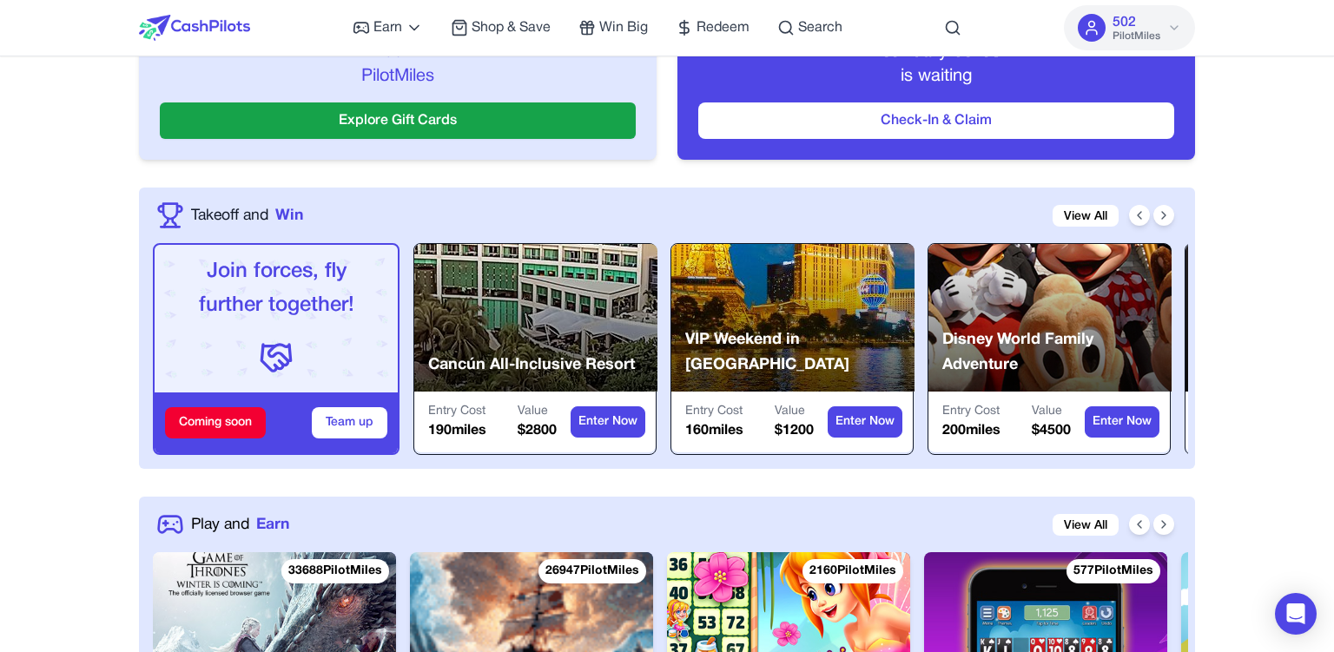
scroll to position [1128, 0]
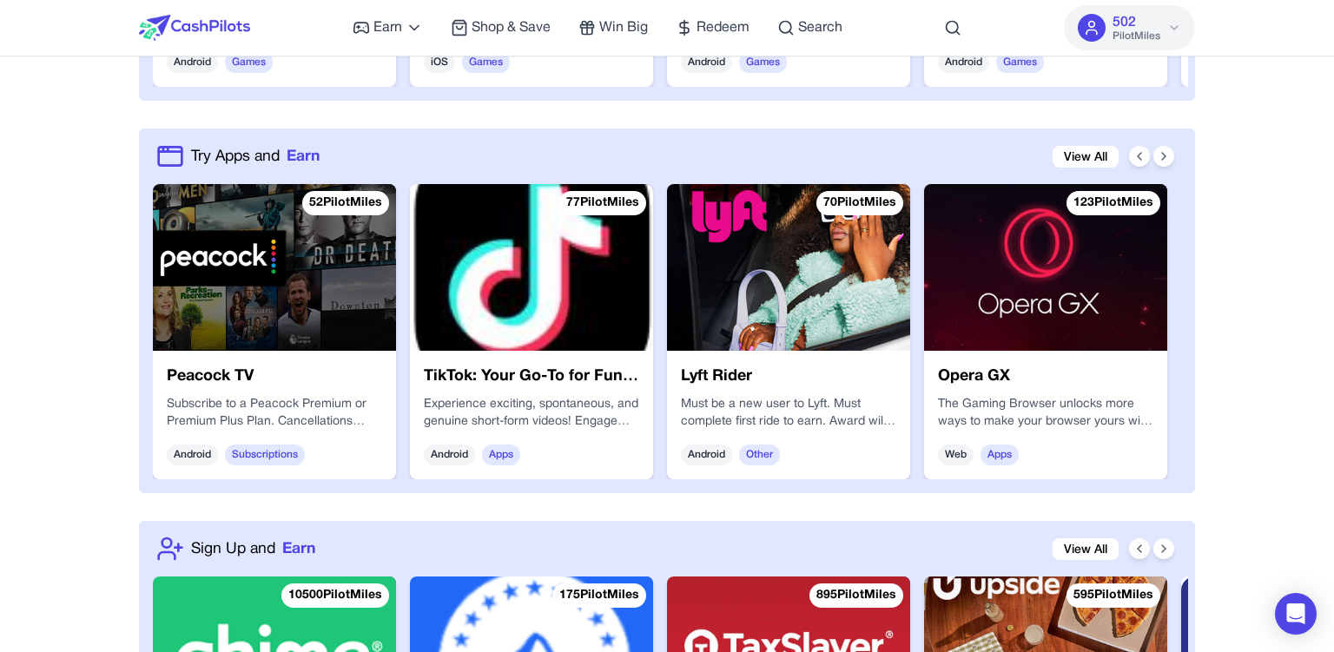
click at [1119, 156] on div "Try Apps and Earn View All" at bounding box center [670, 156] width 1035 height 28
click at [1093, 157] on link "View All" at bounding box center [1086, 157] width 66 height 22
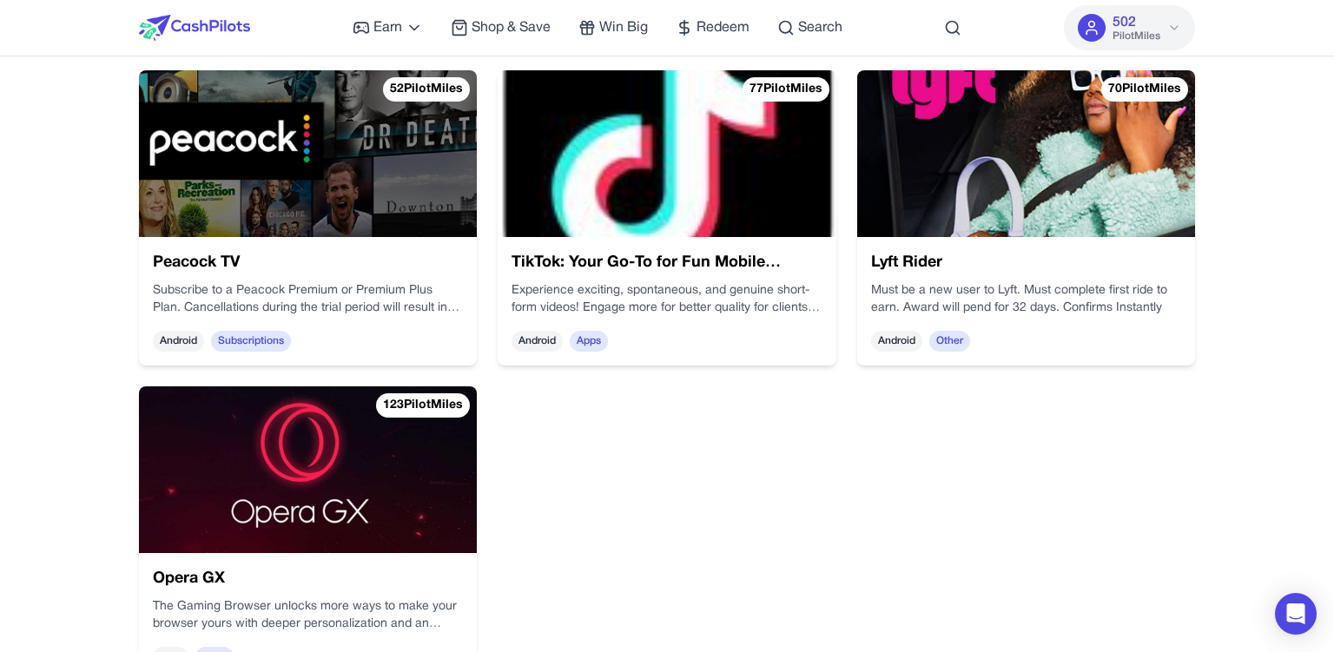
scroll to position [296, 0]
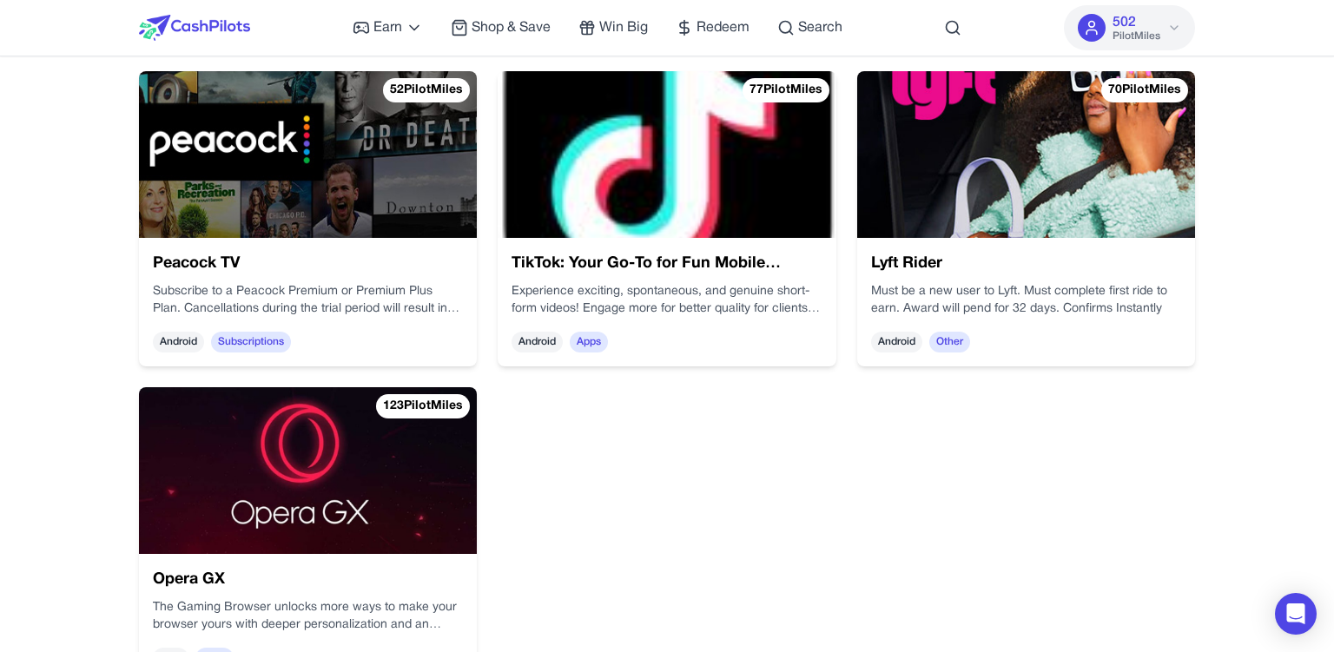
click at [200, 29] on img at bounding box center [194, 28] width 111 height 26
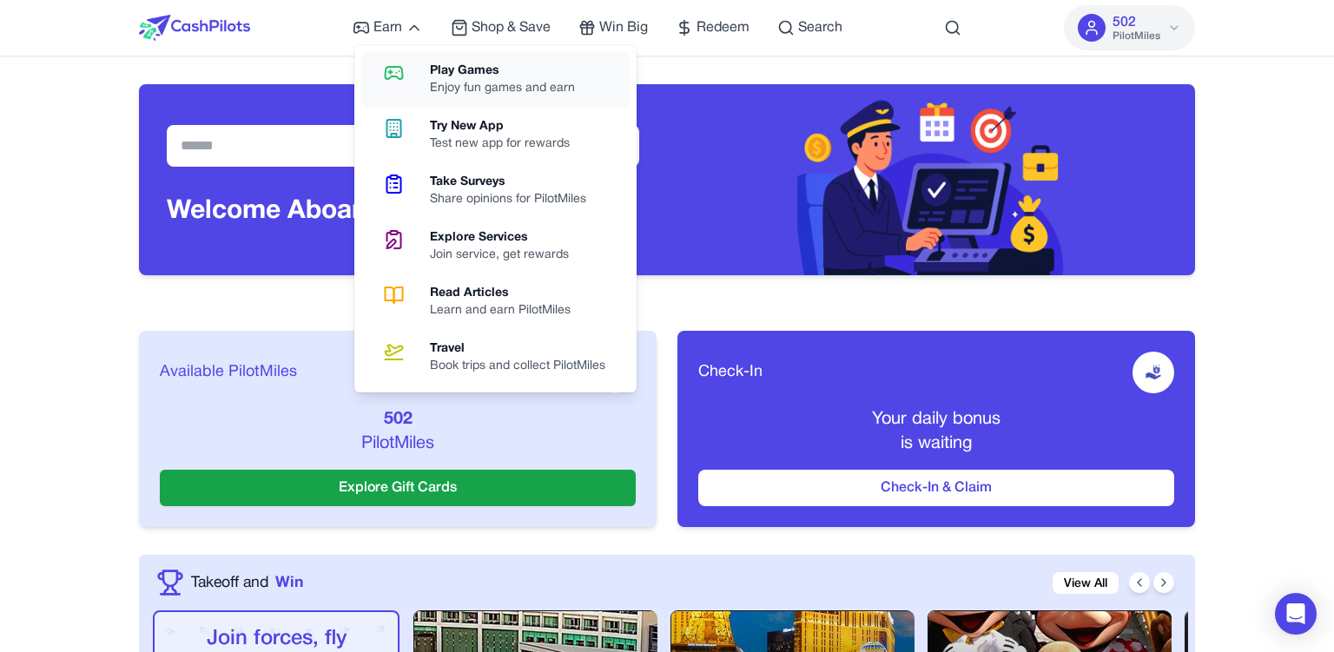
click at [419, 76] on link "Play Games Enjoy fun games and earn" at bounding box center [495, 80] width 268 height 56
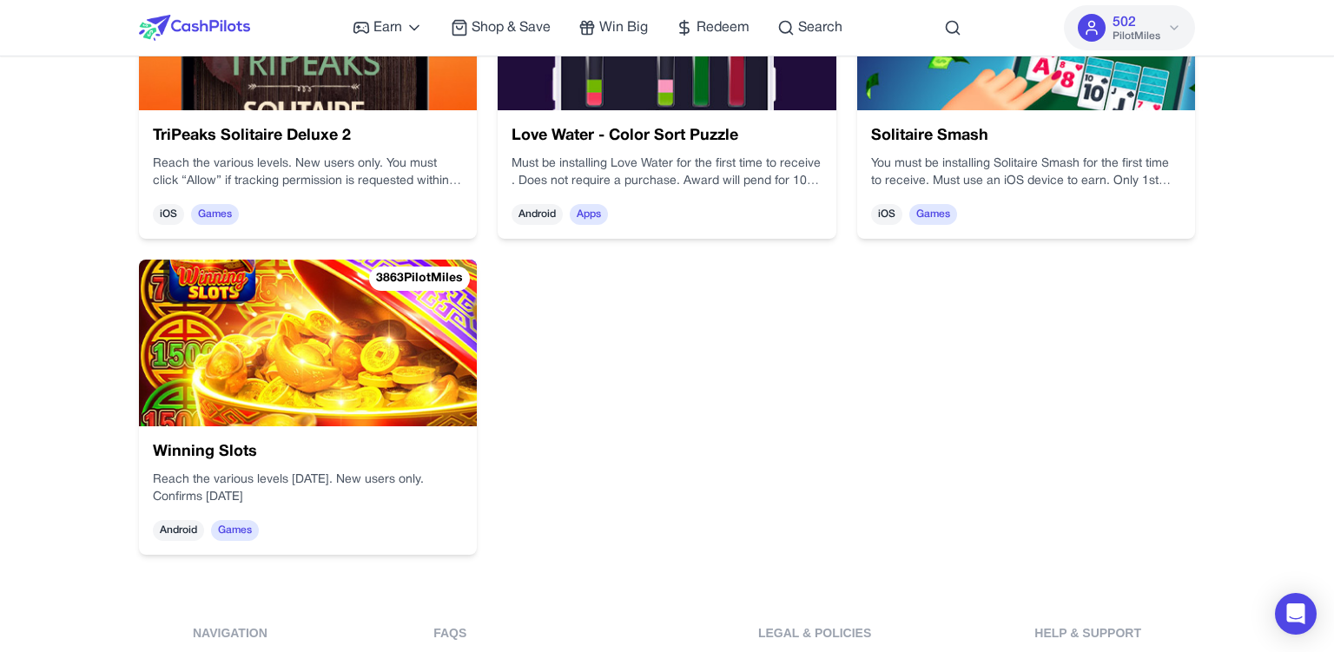
scroll to position [5990, 0]
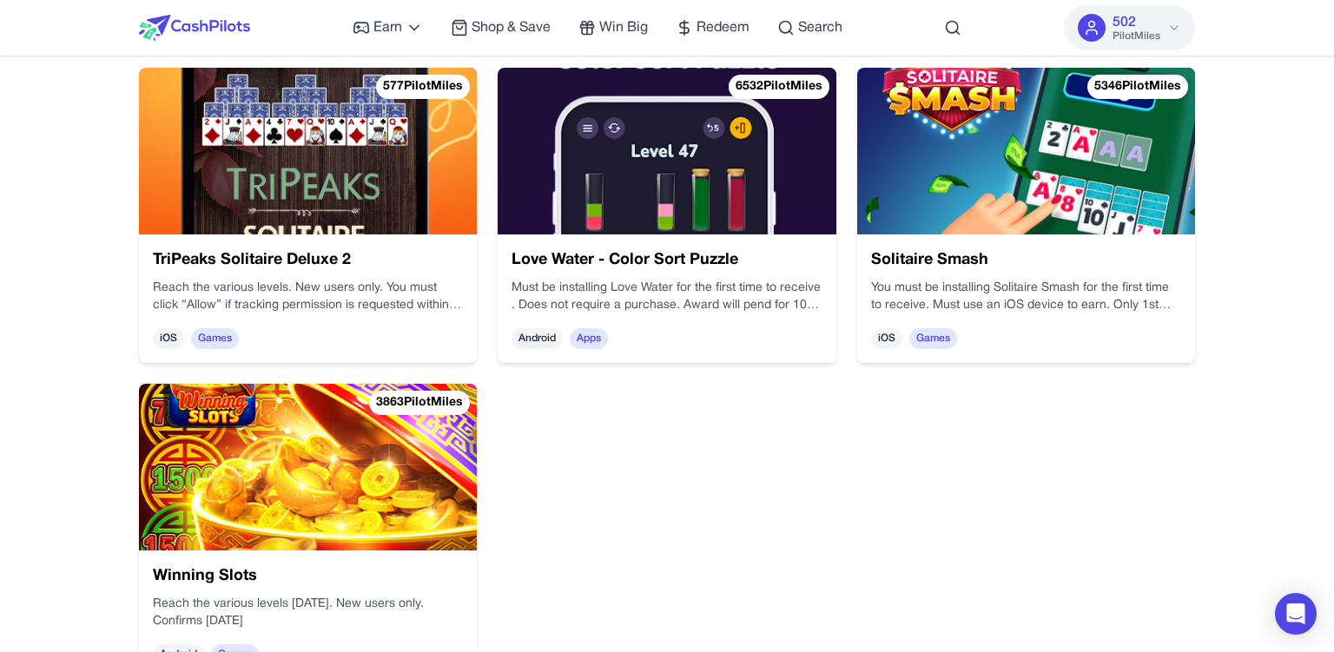
click at [738, 261] on h3 "Love Water - Color Sort Puzzle" at bounding box center [667, 260] width 310 height 24
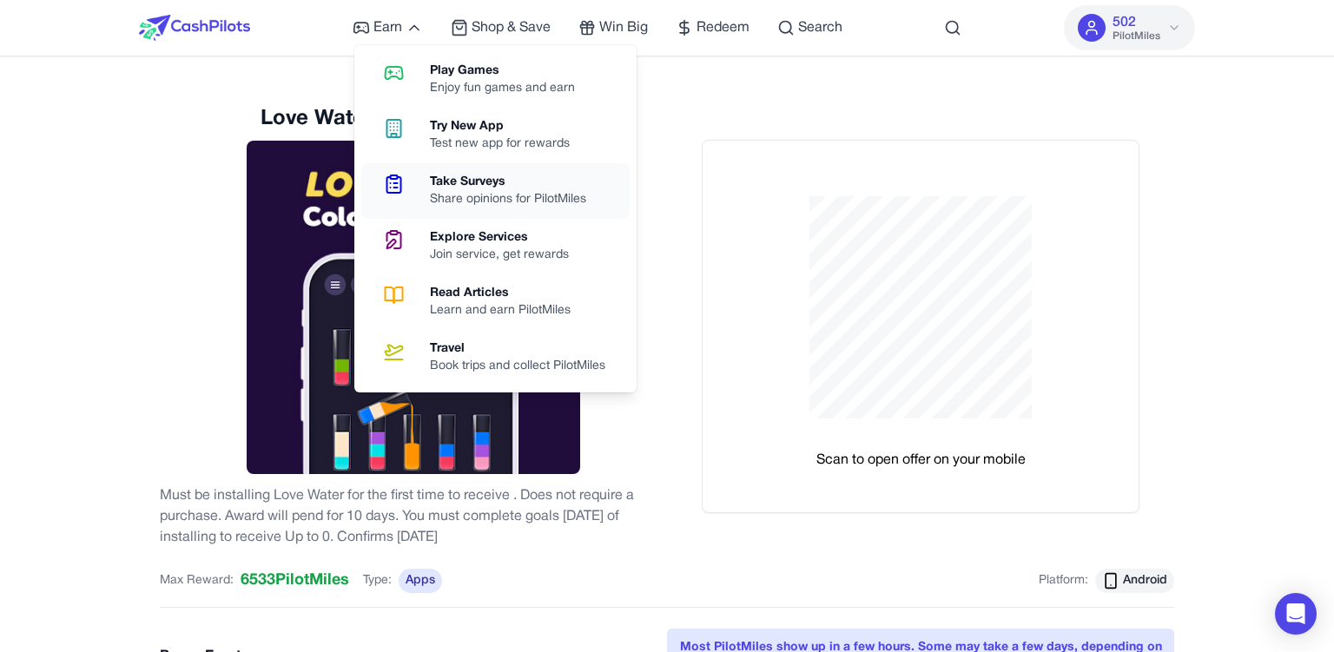
click at [487, 186] on div "Take Surveys" at bounding box center [515, 182] width 170 height 17
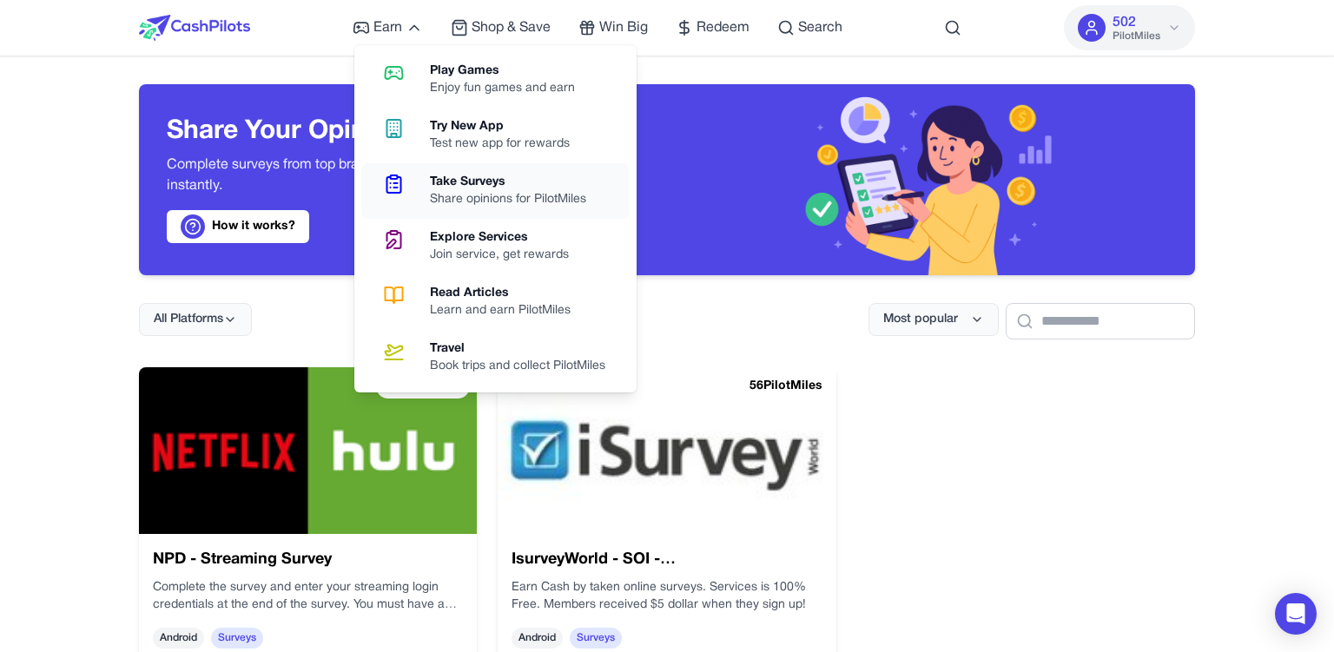
click at [472, 215] on link "Take Surveys Share opinions for PilotMiles" at bounding box center [495, 191] width 268 height 56
click at [431, 230] on div "Explore Services" at bounding box center [506, 237] width 153 height 17
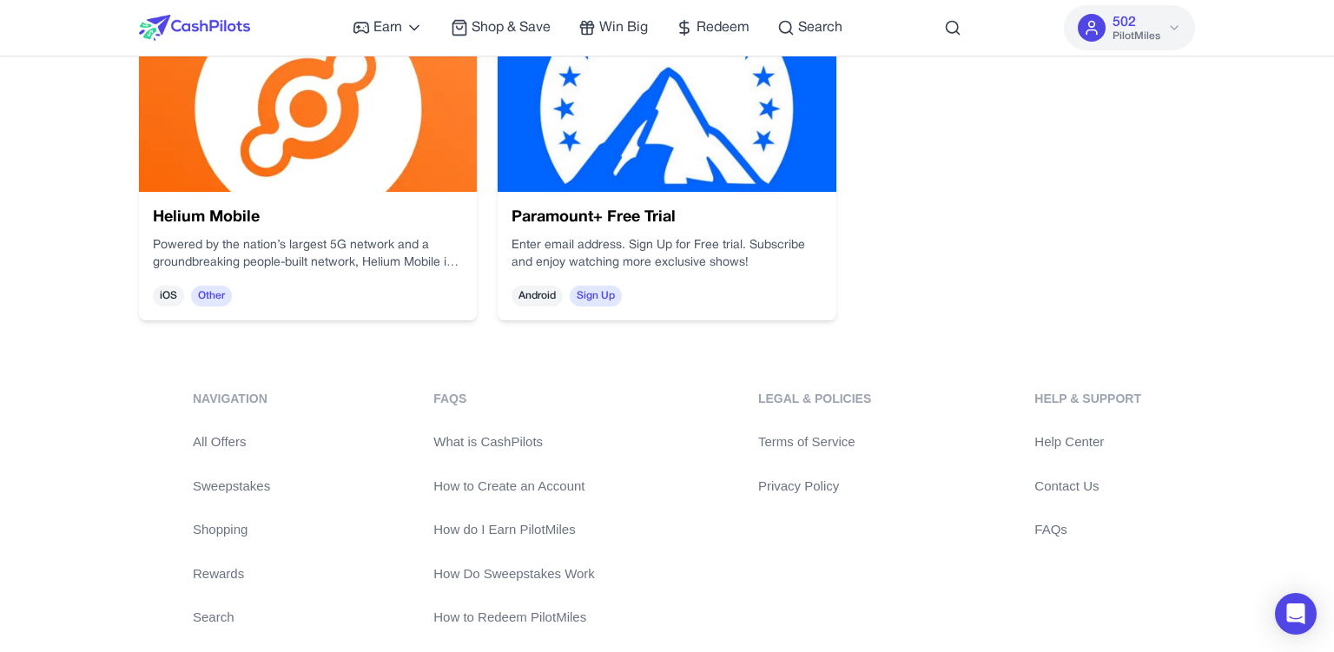
scroll to position [1605, 0]
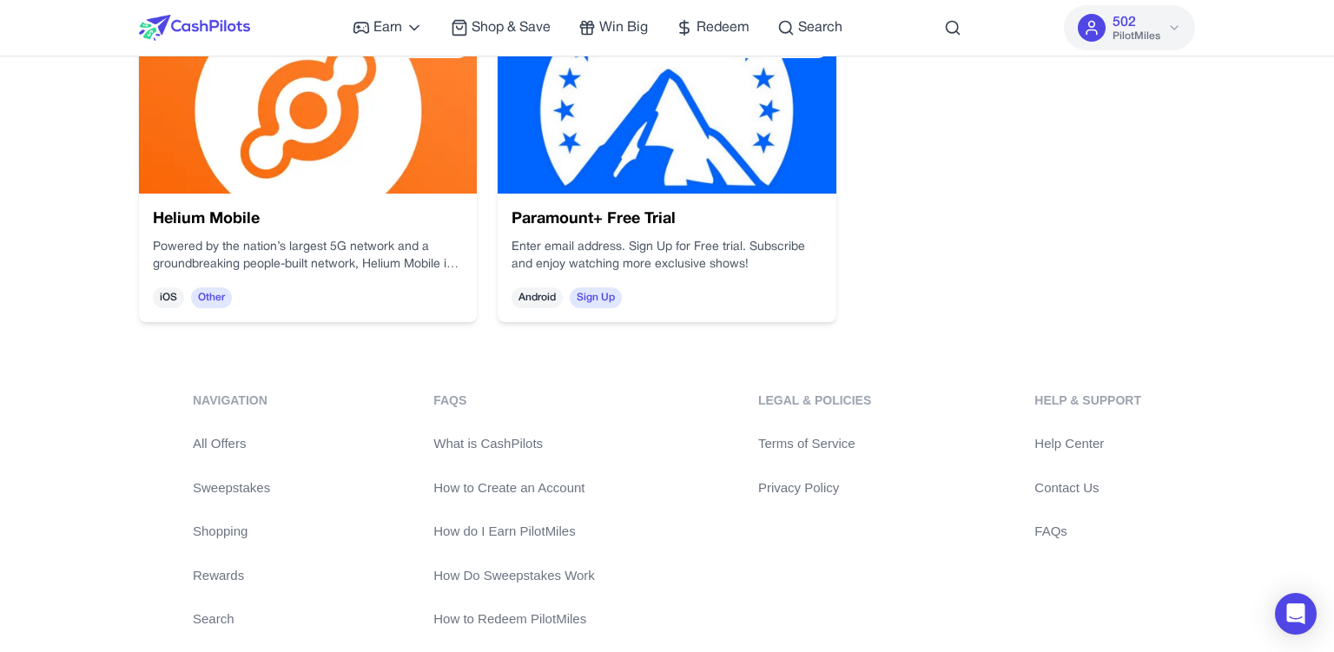
click at [373, 239] on div "Powered by the nation’s largest 5G network and a groundbreaking people-built ne…" at bounding box center [308, 256] width 310 height 35
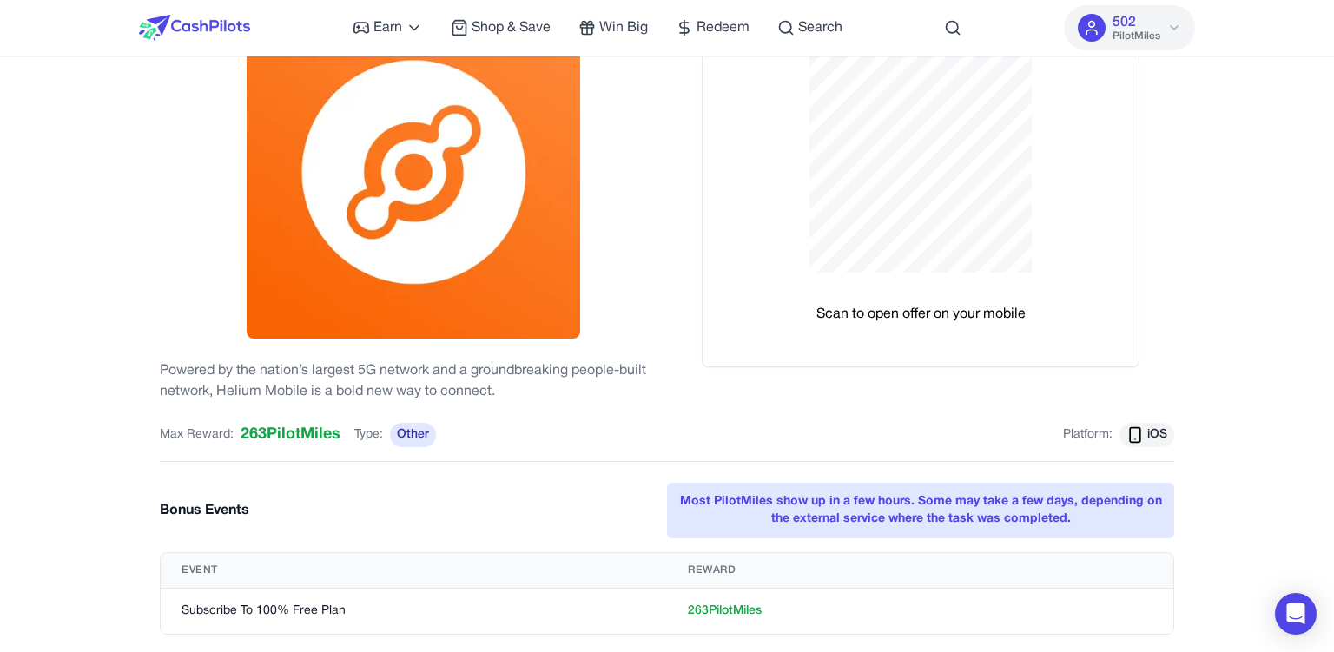
scroll to position [143, 0]
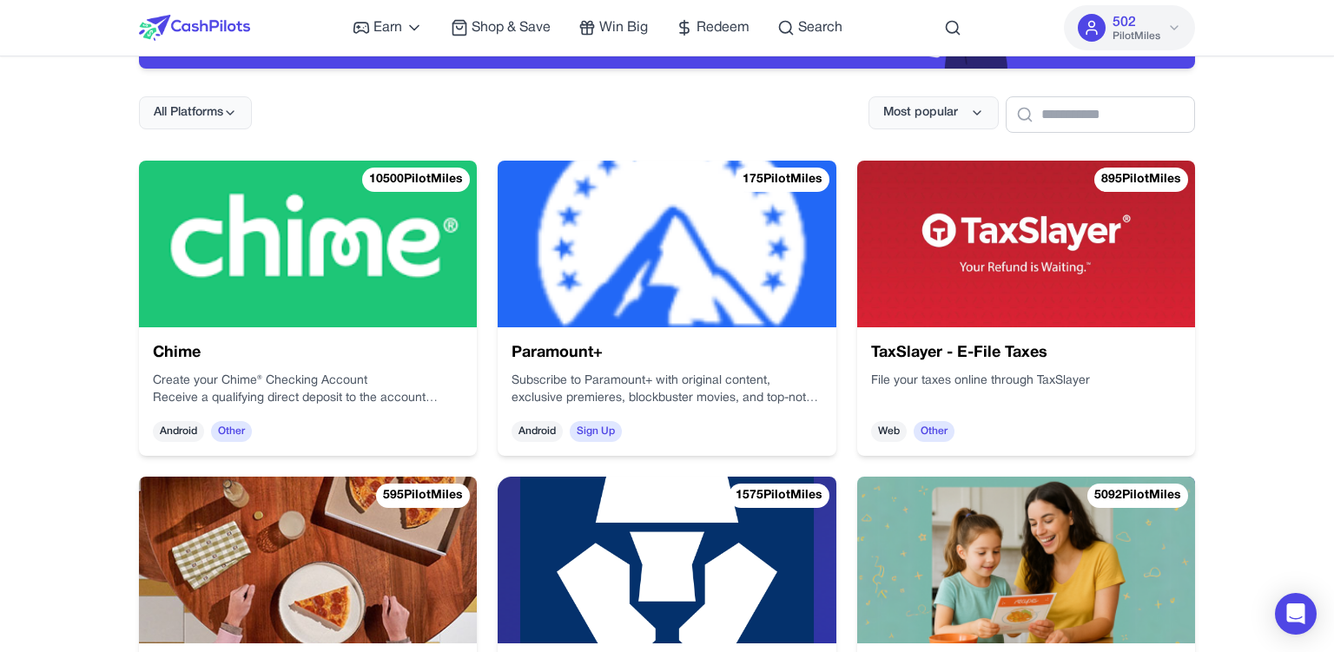
scroll to position [208, 0]
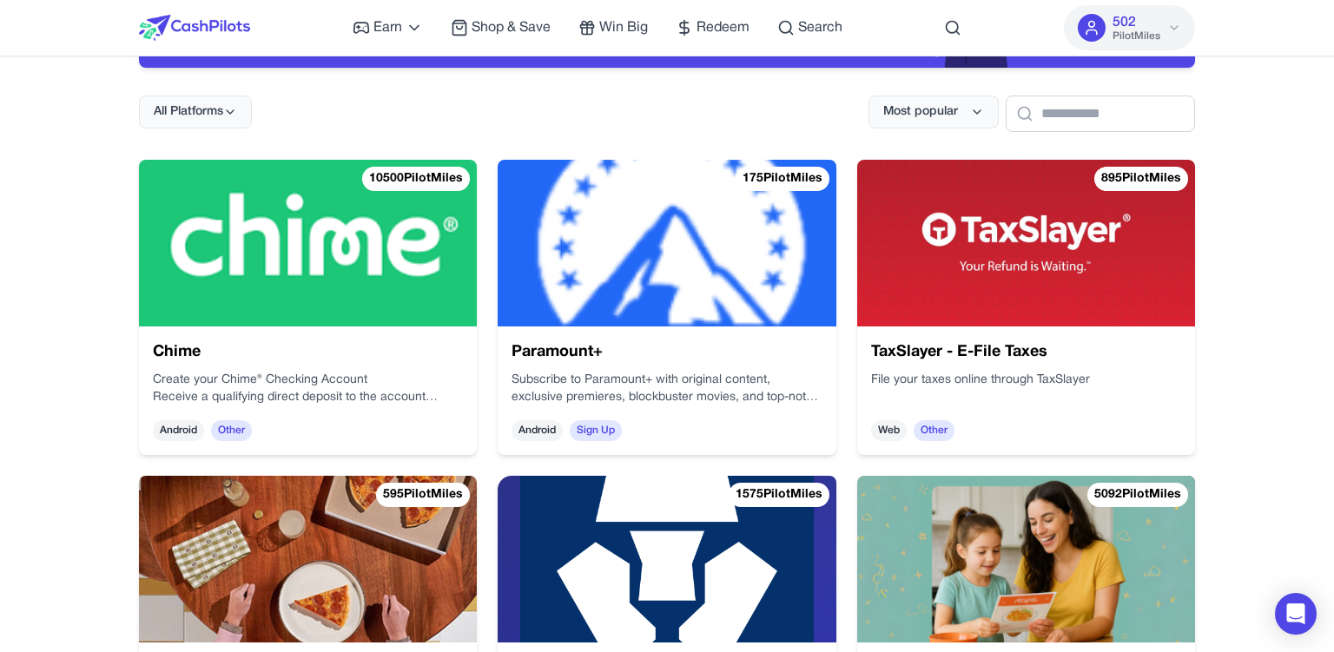
click at [309, 337] on div "Chime Create your Chime® Checking Account Receive a qualifying direct deposit t…" at bounding box center [308, 391] width 338 height 129
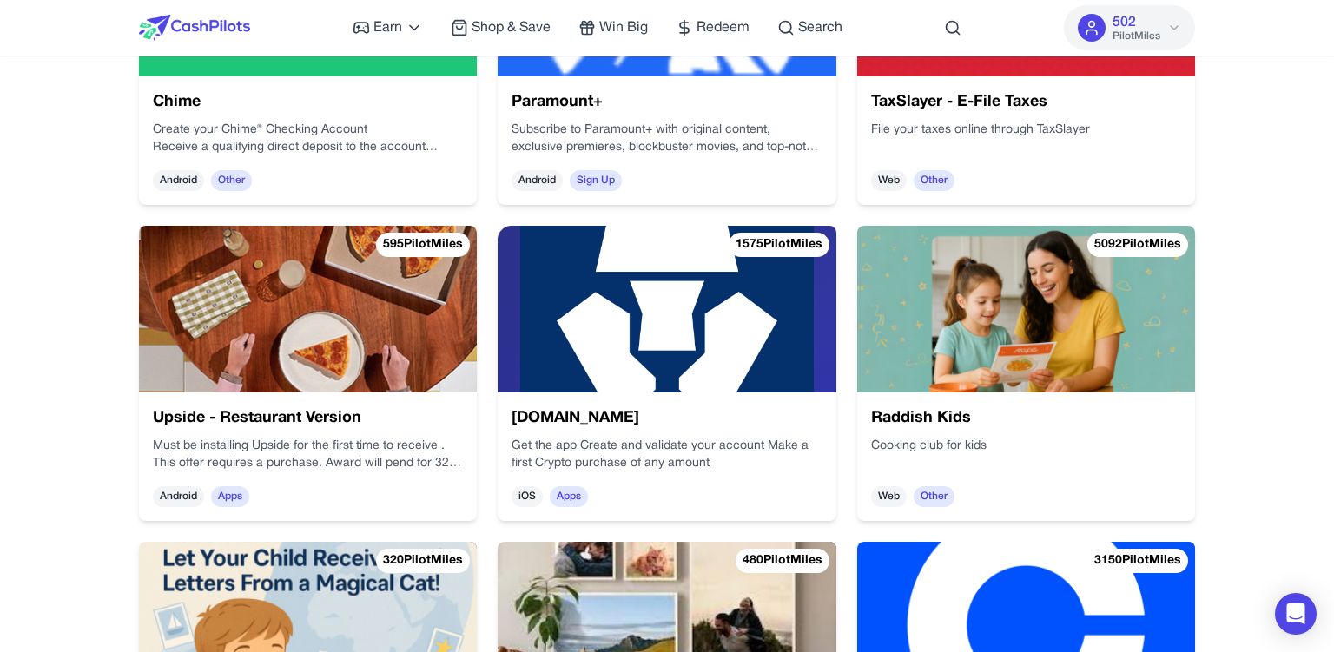
scroll to position [528, 0]
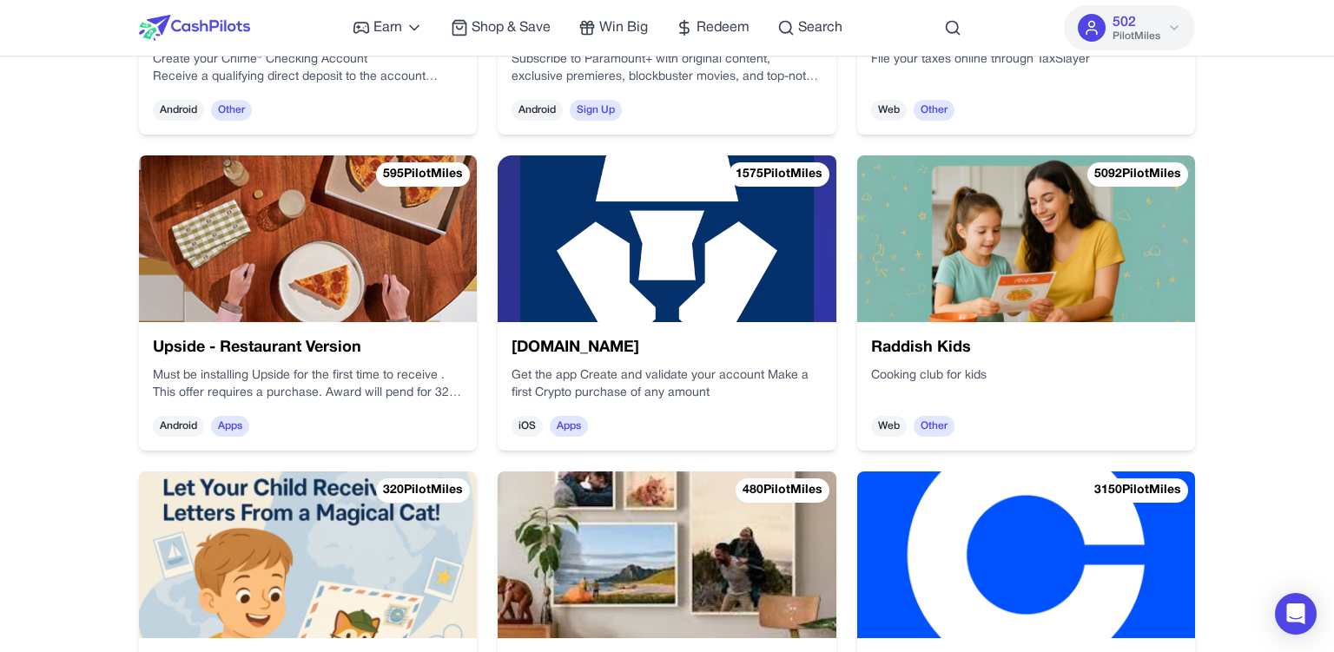
click at [604, 381] on div "Get the app Create and validate your account Make a first Crypto purchase of an…" at bounding box center [667, 384] width 310 height 35
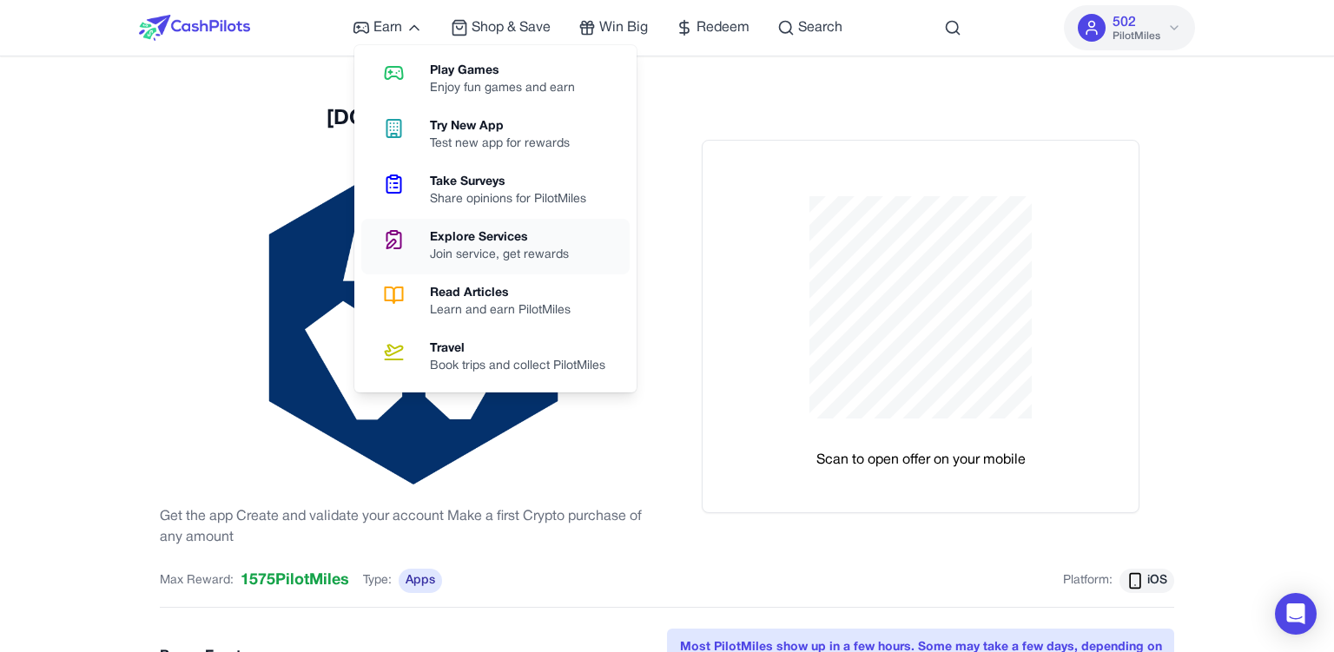
click at [427, 234] on link "Explore Services Join service, get rewards" at bounding box center [495, 247] width 268 height 56
